Goal: Information Seeking & Learning: Check status

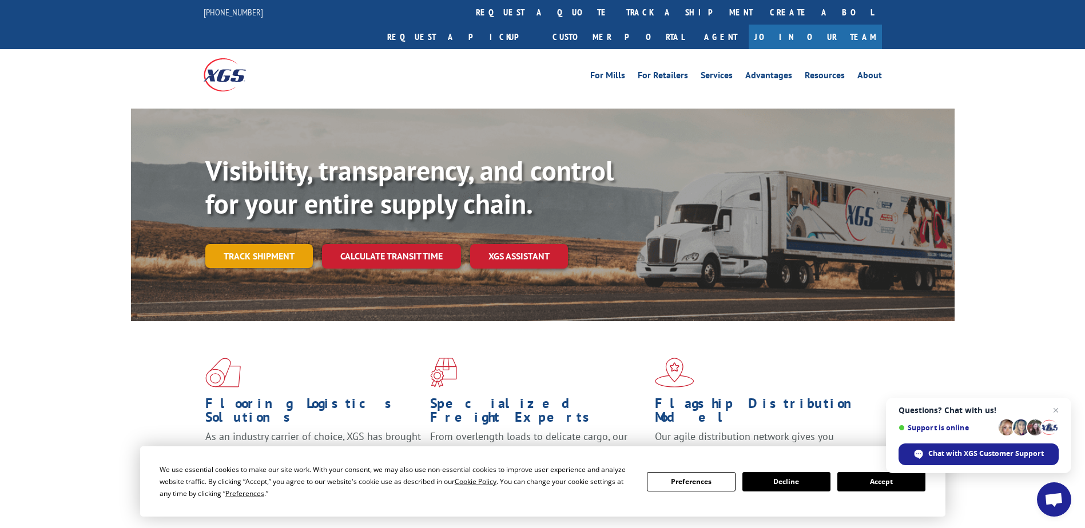
click at [280, 244] on link "Track shipment" at bounding box center [259, 256] width 108 height 24
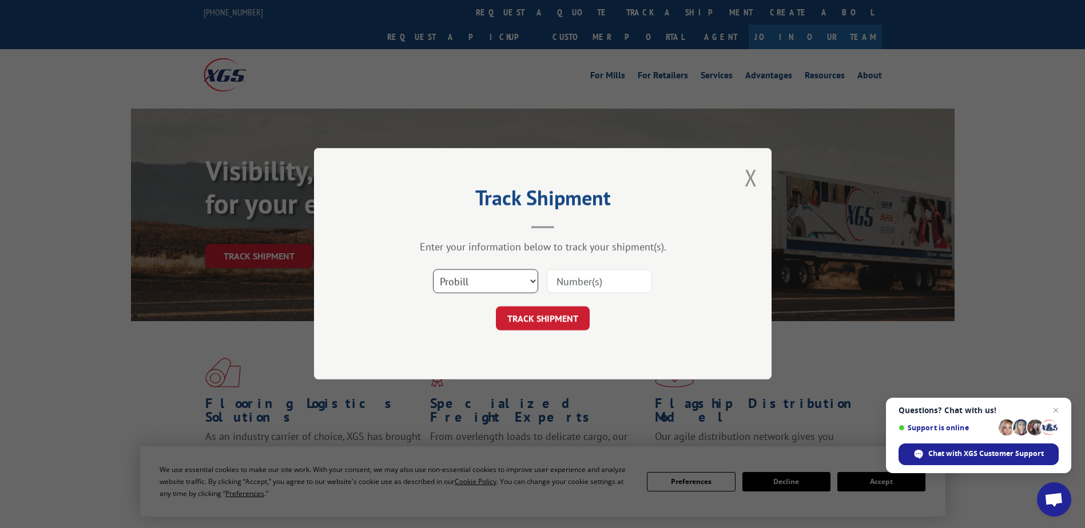
click at [475, 283] on select "Select category... Probill BOL PO" at bounding box center [485, 282] width 105 height 24
select select "bol"
click at [433, 270] on select "Select category... Probill BOL PO" at bounding box center [485, 282] width 105 height 24
click at [559, 283] on input at bounding box center [599, 282] width 105 height 24
type input "17673681"
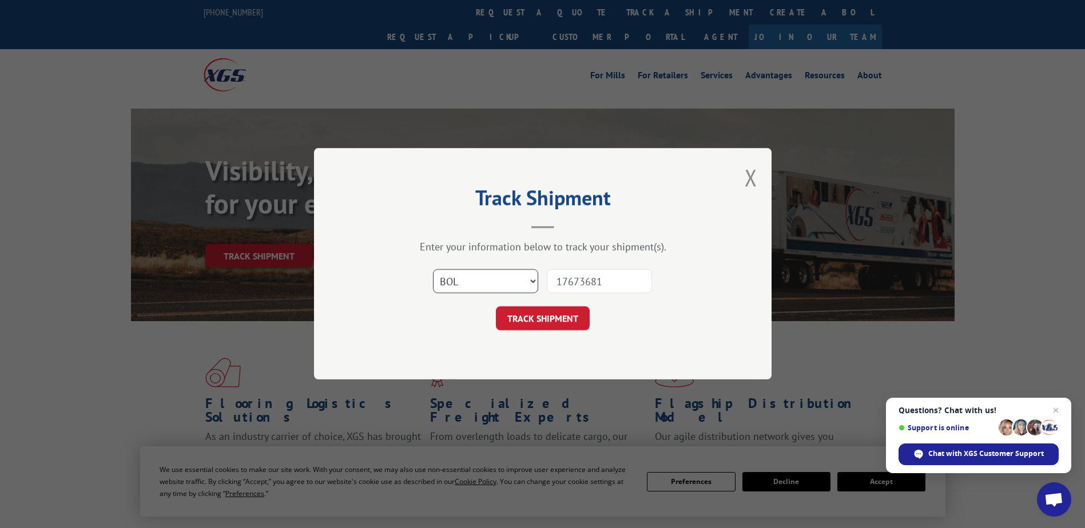
click at [523, 284] on select "Select category... Probill BOL PO" at bounding box center [485, 282] width 105 height 24
select select "probill"
click at [433, 270] on select "Select category... Probill BOL PO" at bounding box center [485, 282] width 105 height 24
click at [534, 319] on button "TRACK SHIPMENT" at bounding box center [543, 319] width 94 height 24
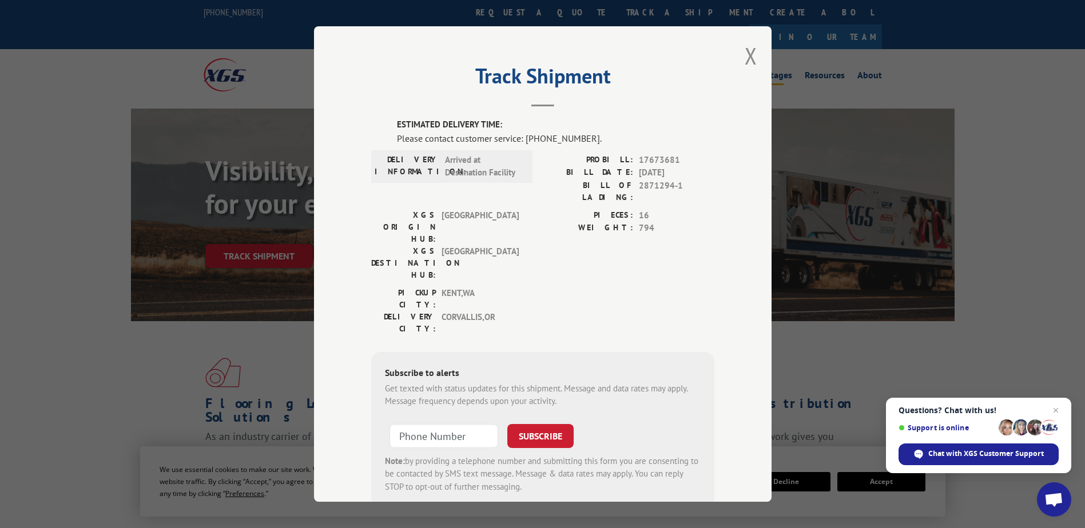
click at [746, 57] on button "Close modal" at bounding box center [751, 56] width 13 height 30
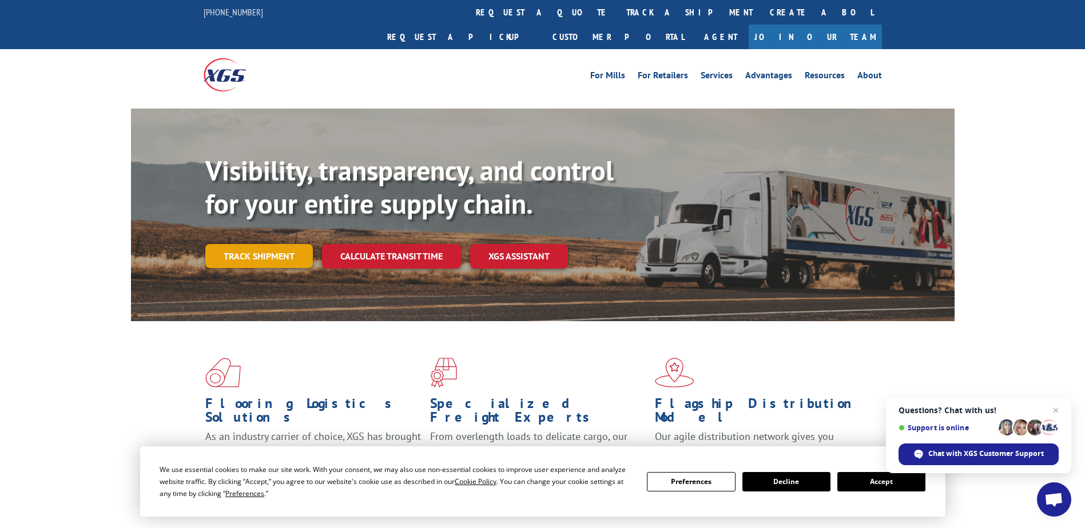
click at [240, 244] on link "Track shipment" at bounding box center [259, 256] width 108 height 24
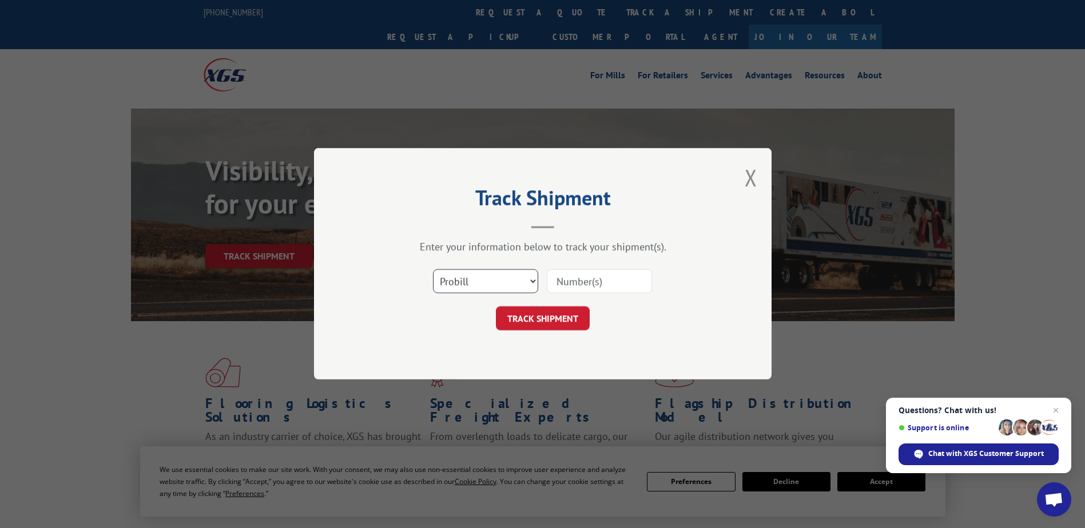
click at [463, 274] on select "Select category... Probill BOL PO" at bounding box center [485, 282] width 105 height 24
select select "bol"
click at [433, 270] on select "Select category... Probill BOL PO" at bounding box center [485, 282] width 105 height 24
click at [585, 282] on input at bounding box center [599, 282] width 105 height 24
type input "2871762"
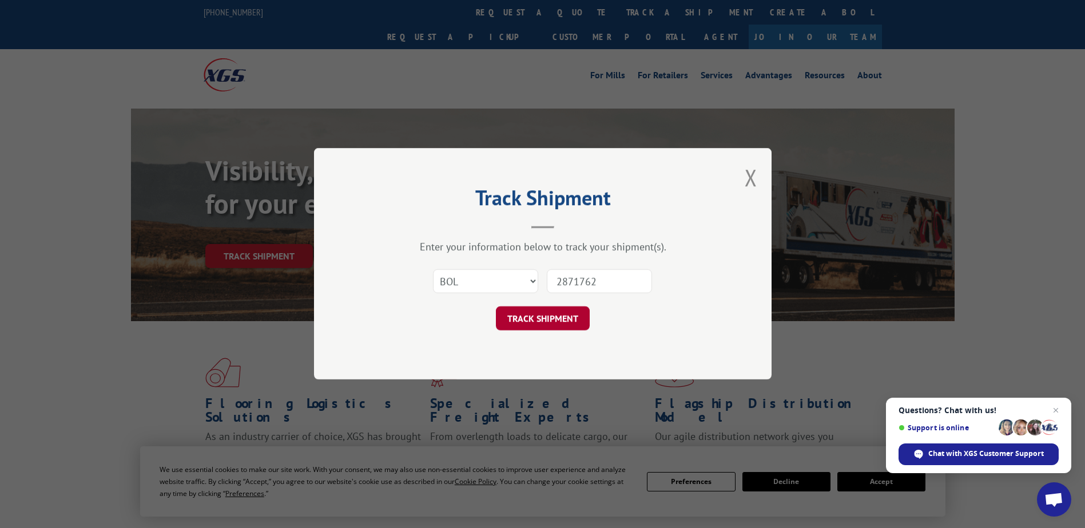
click at [546, 325] on button "TRACK SHIPMENT" at bounding box center [543, 319] width 94 height 24
